Goal: Information Seeking & Learning: Learn about a topic

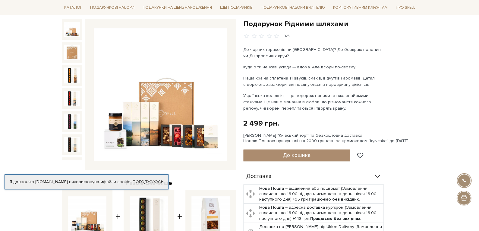
scroll to position [30, 0]
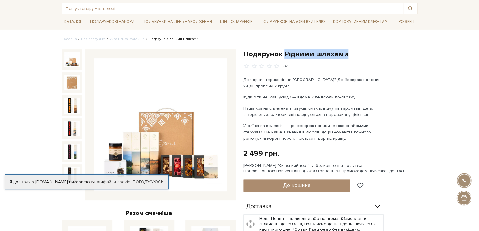
drag, startPoint x: 283, startPoint y: 53, endPoint x: 345, endPoint y: 55, distance: 61.6
click at [345, 55] on h1 "Подарунок Рідними шляхами" at bounding box center [330, 53] width 174 height 9
copy h1 "Рідними шляхами"
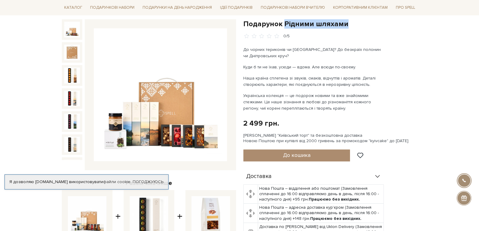
scroll to position [90, 0]
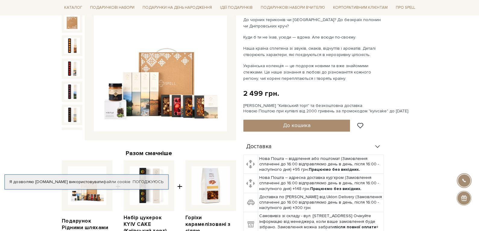
click at [180, 99] on img at bounding box center [160, 64] width 133 height 133
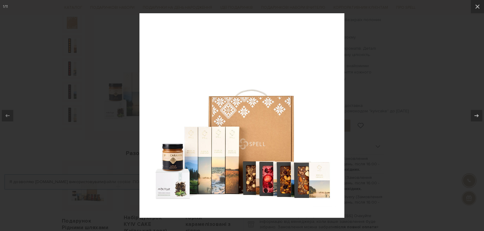
click at [430, 79] on div at bounding box center [242, 115] width 484 height 231
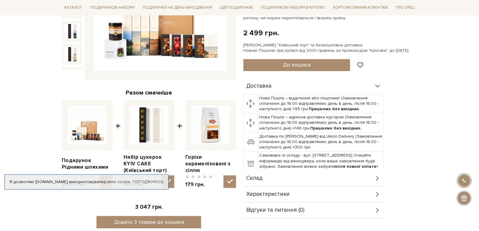
scroll to position [120, 0]
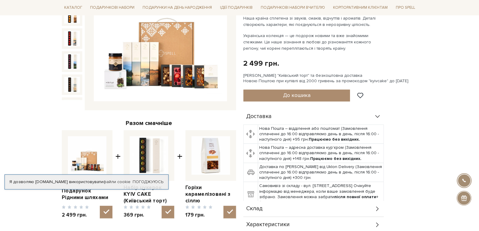
click at [177, 77] on img at bounding box center [160, 34] width 133 height 133
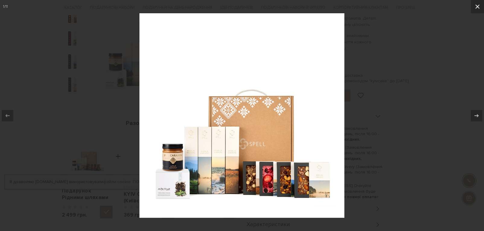
click at [477, 5] on icon at bounding box center [477, 6] width 7 height 7
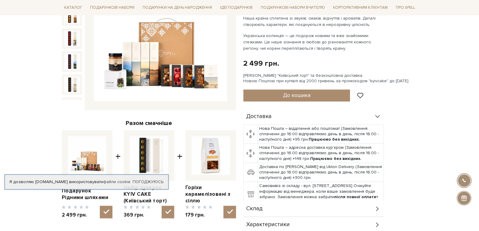
click at [181, 66] on img at bounding box center [160, 34] width 133 height 133
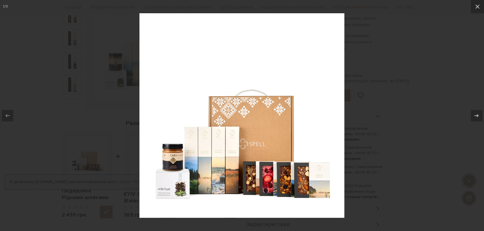
click at [375, 99] on div at bounding box center [242, 115] width 484 height 231
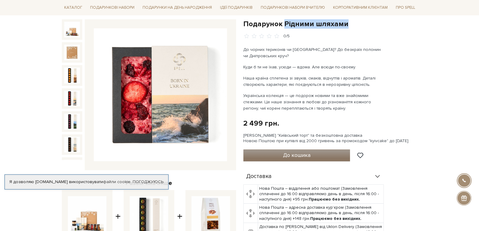
scroll to position [90, 0]
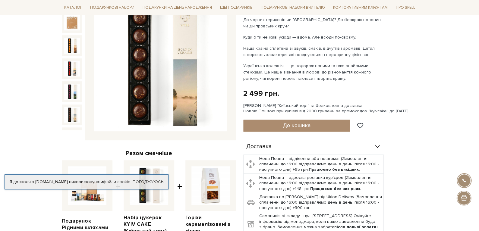
click at [71, 107] on img at bounding box center [72, 115] width 16 height 16
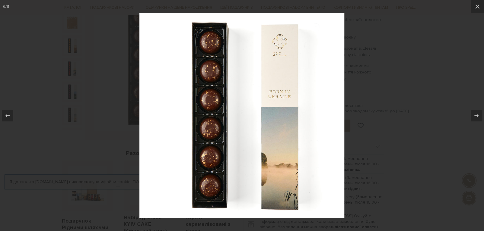
click at [427, 96] on div at bounding box center [242, 115] width 484 height 231
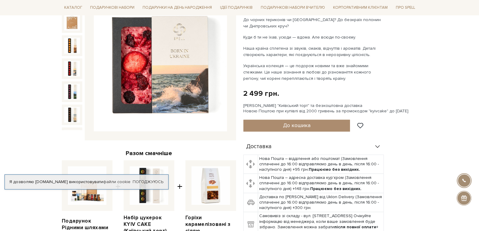
scroll to position [241, 0]
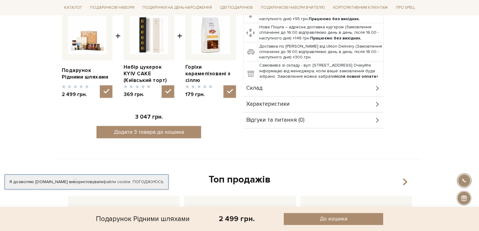
click at [279, 102] on span "Характеристики" at bounding box center [267, 104] width 43 height 5
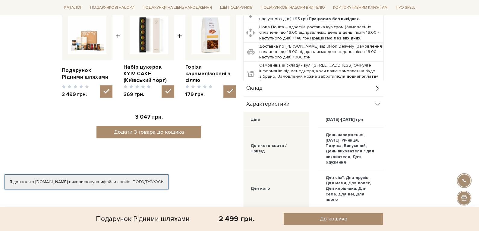
click at [268, 90] on div "Склад" at bounding box center [313, 89] width 141 height 16
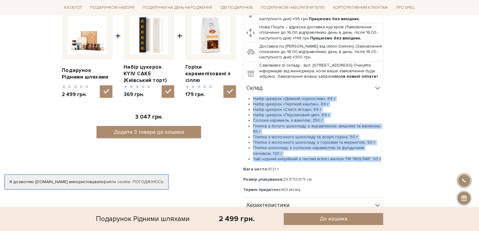
drag, startPoint x: 253, startPoint y: 98, endPoint x: 384, endPoint y: 158, distance: 144.4
click at [384, 158] on div "Доставка Нова Пошта – відділення або поштомат (Замовлення сплаченні до 16:00 ві…" at bounding box center [330, 179] width 174 height 383
click at [294, 110] on li "Набір цукерок «Стиглі ягоди», 84 г" at bounding box center [318, 109] width 131 height 5
drag, startPoint x: 253, startPoint y: 97, endPoint x: 344, endPoint y: 179, distance: 122.8
click at [344, 179] on div "Набір цукерок «Димний чорнослив», 84 г Набір цукерок «Терпкий каштан», 84 г Наб…" at bounding box center [313, 144] width 141 height 97
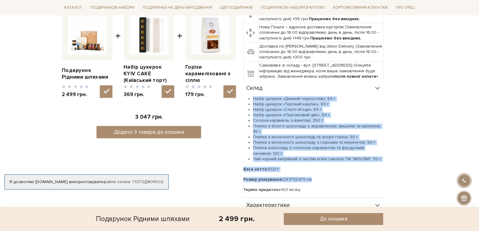
copy div "Набір цукерок «Димний чорнослив», 84 г Набір цукерок «Терпкий каштан», 84 г Наб…"
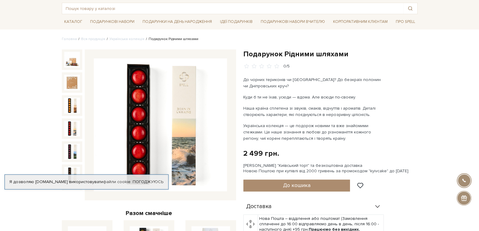
scroll to position [30, 0]
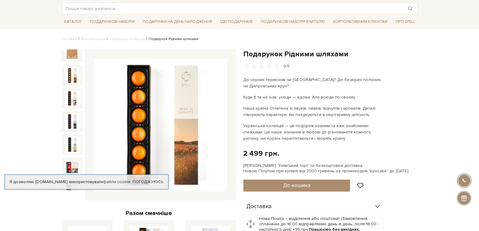
click at [68, 73] on img at bounding box center [72, 76] width 16 height 16
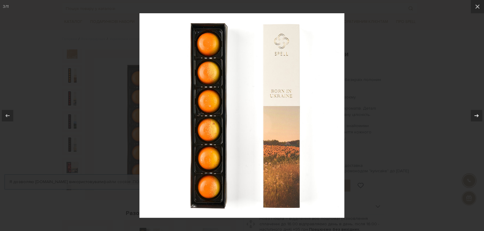
click at [477, 114] on icon at bounding box center [476, 115] width 7 height 7
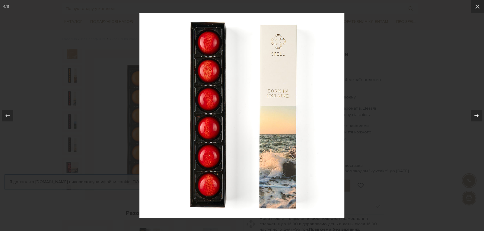
click at [476, 117] on icon at bounding box center [476, 115] width 7 height 7
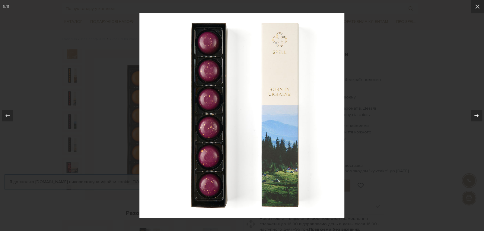
click at [473, 116] on icon at bounding box center [476, 115] width 7 height 7
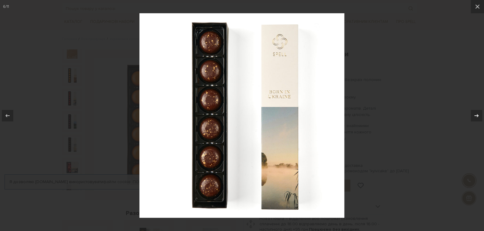
click at [475, 116] on icon at bounding box center [476, 115] width 7 height 7
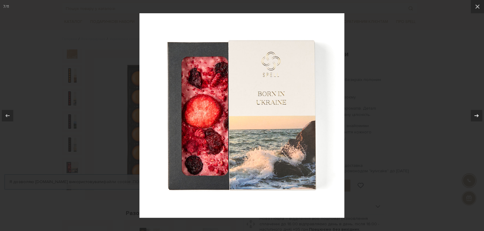
click at [477, 116] on icon at bounding box center [476, 115] width 4 height 3
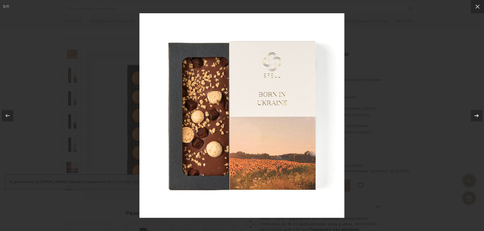
click at [477, 116] on icon at bounding box center [476, 115] width 4 height 3
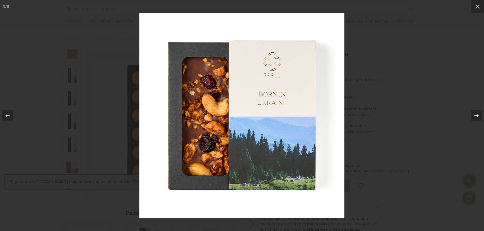
click at [477, 116] on icon at bounding box center [476, 115] width 4 height 3
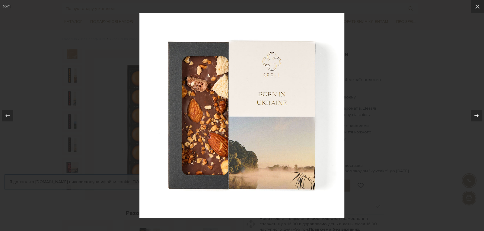
click at [477, 116] on icon at bounding box center [476, 115] width 4 height 3
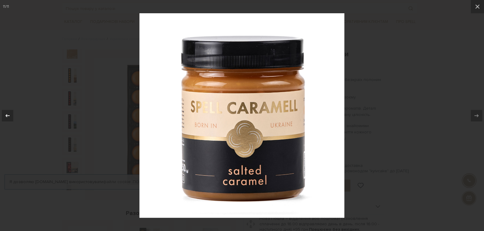
click at [8, 114] on icon at bounding box center [7, 115] width 7 height 7
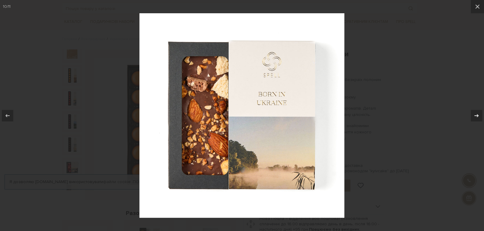
click at [477, 115] on icon at bounding box center [476, 115] width 4 height 3
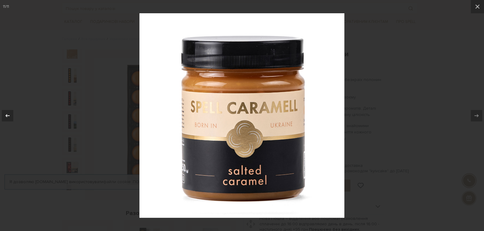
click at [9, 113] on div at bounding box center [7, 115] width 11 height 11
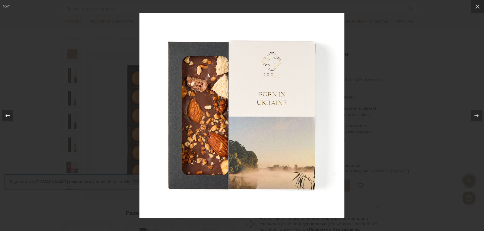
drag, startPoint x: 6, startPoint y: 115, endPoint x: 7, endPoint y: 118, distance: 3.1
click at [7, 118] on icon at bounding box center [7, 115] width 7 height 7
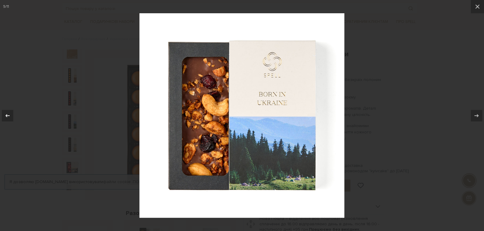
click at [7, 119] on icon at bounding box center [7, 115] width 7 height 7
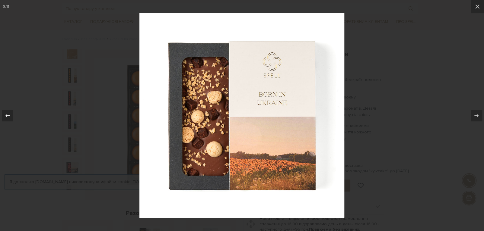
click at [8, 119] on icon at bounding box center [7, 115] width 7 height 7
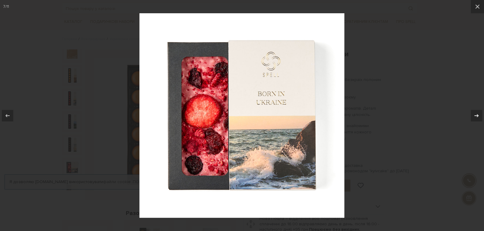
click at [476, 113] on icon at bounding box center [476, 115] width 7 height 7
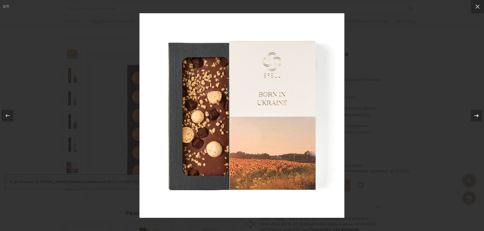
click at [474, 116] on icon at bounding box center [476, 115] width 7 height 7
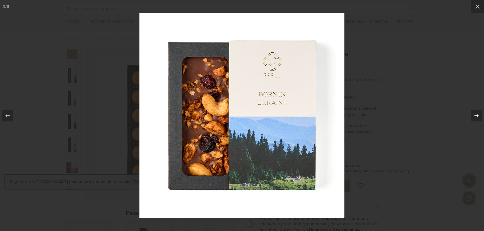
click at [477, 116] on icon at bounding box center [476, 115] width 4 height 3
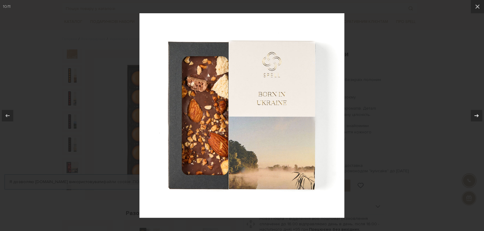
click at [471, 112] on div at bounding box center [476, 115] width 11 height 11
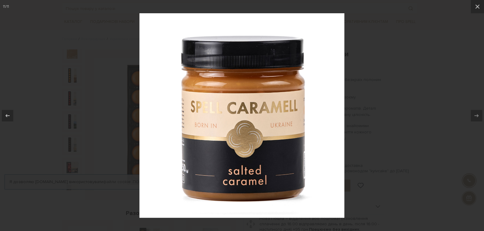
click at [398, 106] on div at bounding box center [242, 115] width 484 height 231
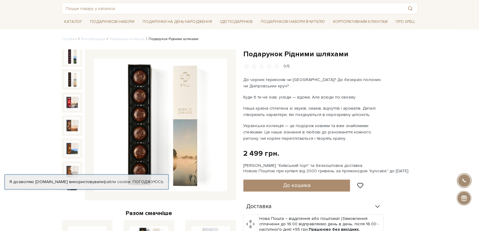
scroll to position [211, 0]
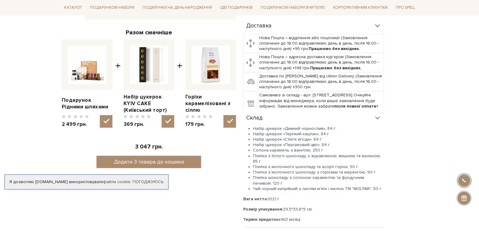
drag, startPoint x: 424, startPoint y: 106, endPoint x: 421, endPoint y: 101, distance: 5.7
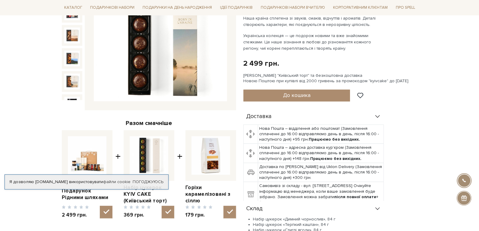
scroll to position [60, 0]
